Goal: Information Seeking & Learning: Learn about a topic

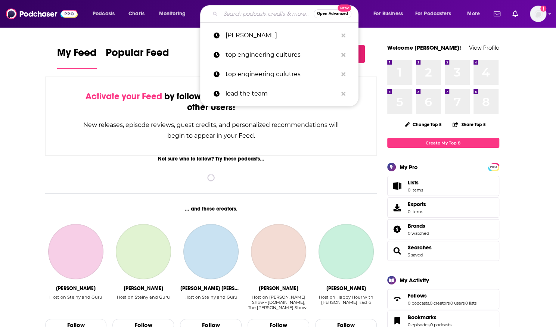
click at [253, 12] on input "Search podcasts, credits, & more..." at bounding box center [267, 14] width 93 height 12
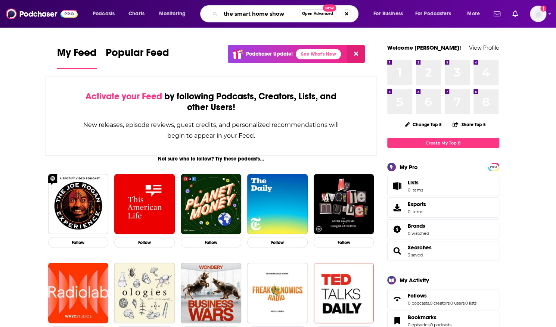
type input "the smart home show"
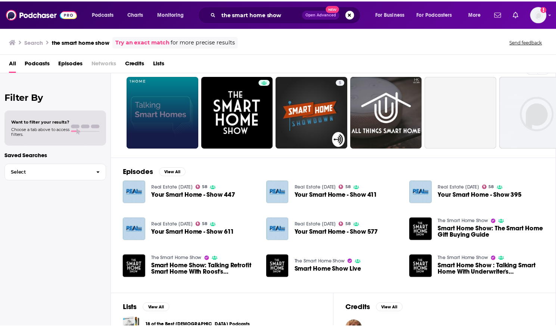
scroll to position [19, 0]
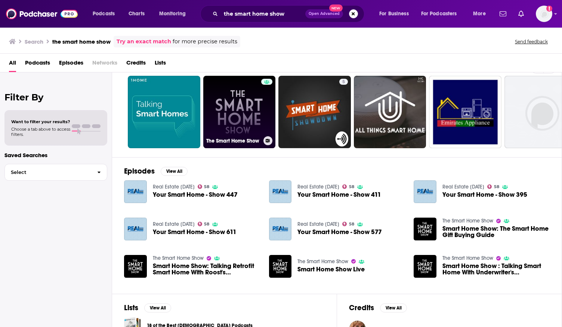
click at [237, 110] on link "The Smart Home Show" at bounding box center [239, 112] width 72 height 72
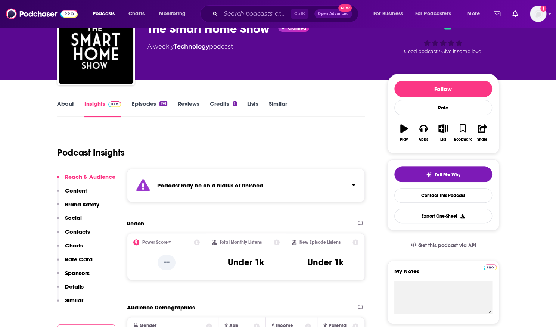
scroll to position [41, 0]
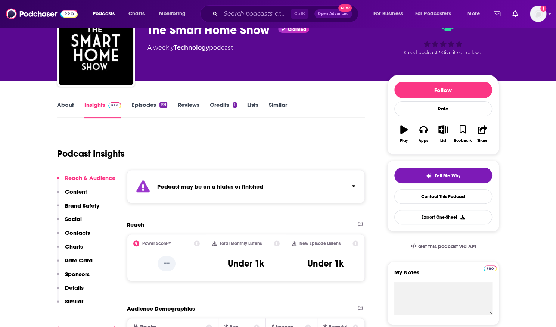
click at [139, 109] on link "Episodes 191" at bounding box center [149, 109] width 35 height 17
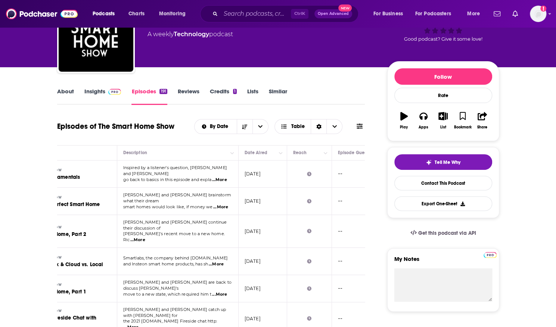
scroll to position [0, 90]
click at [112, 93] on img at bounding box center [114, 92] width 13 height 6
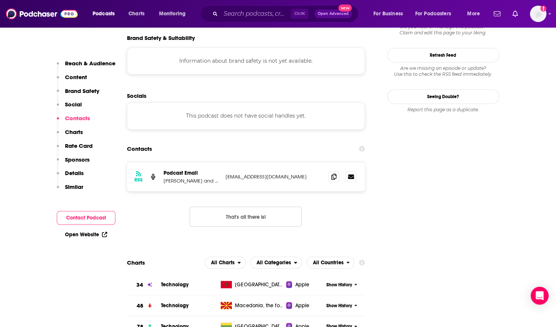
scroll to position [700, 0]
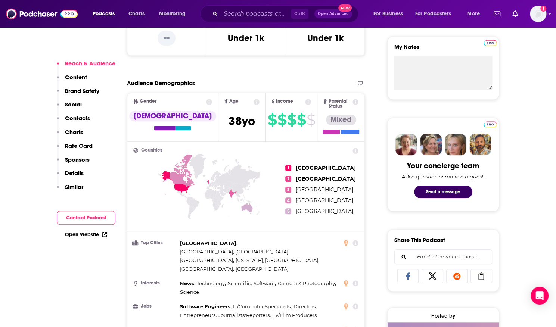
scroll to position [278, 0]
